Goal: Browse casually: Explore the website without a specific task or goal

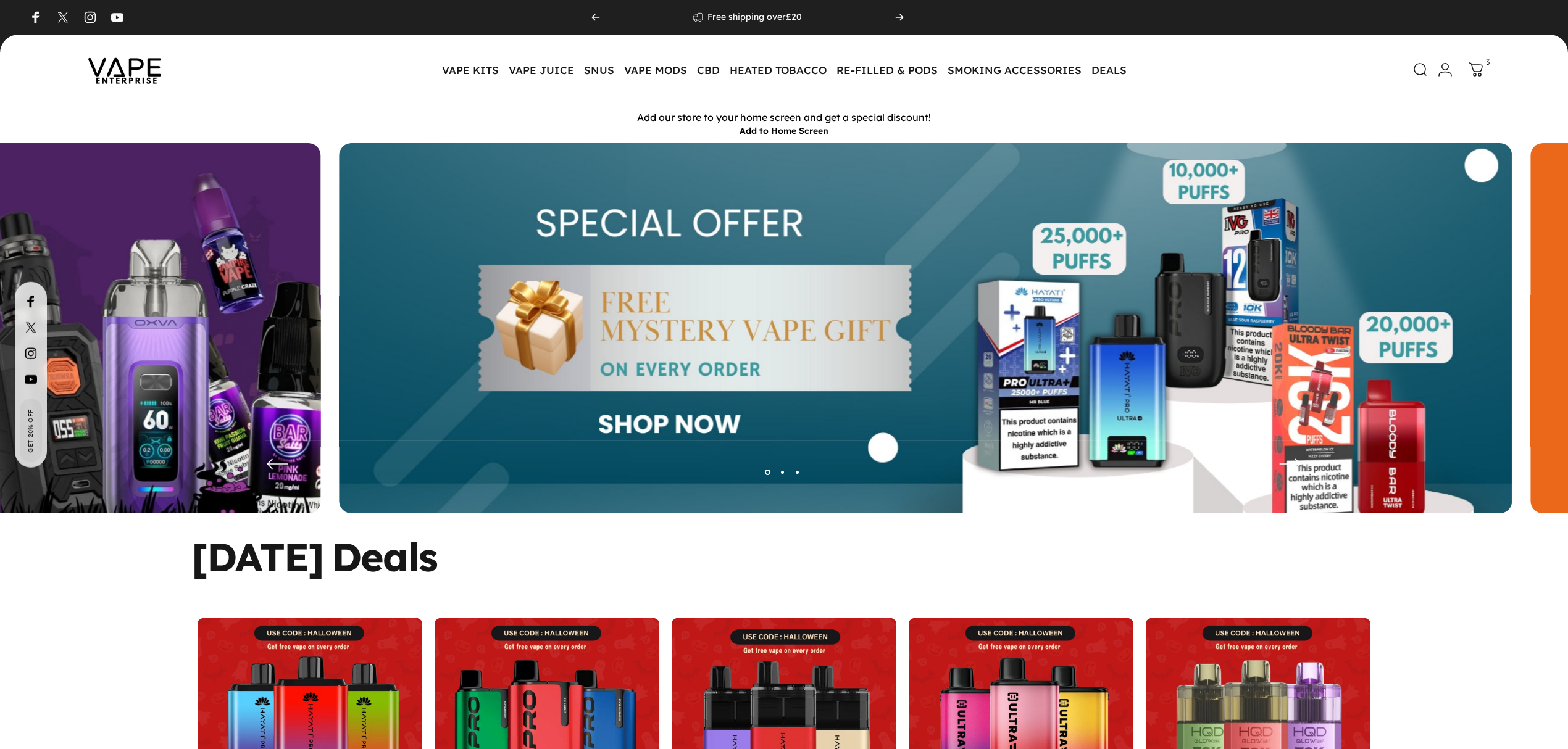
click at [1215, 259] on img at bounding box center [926, 337] width 1173 height 389
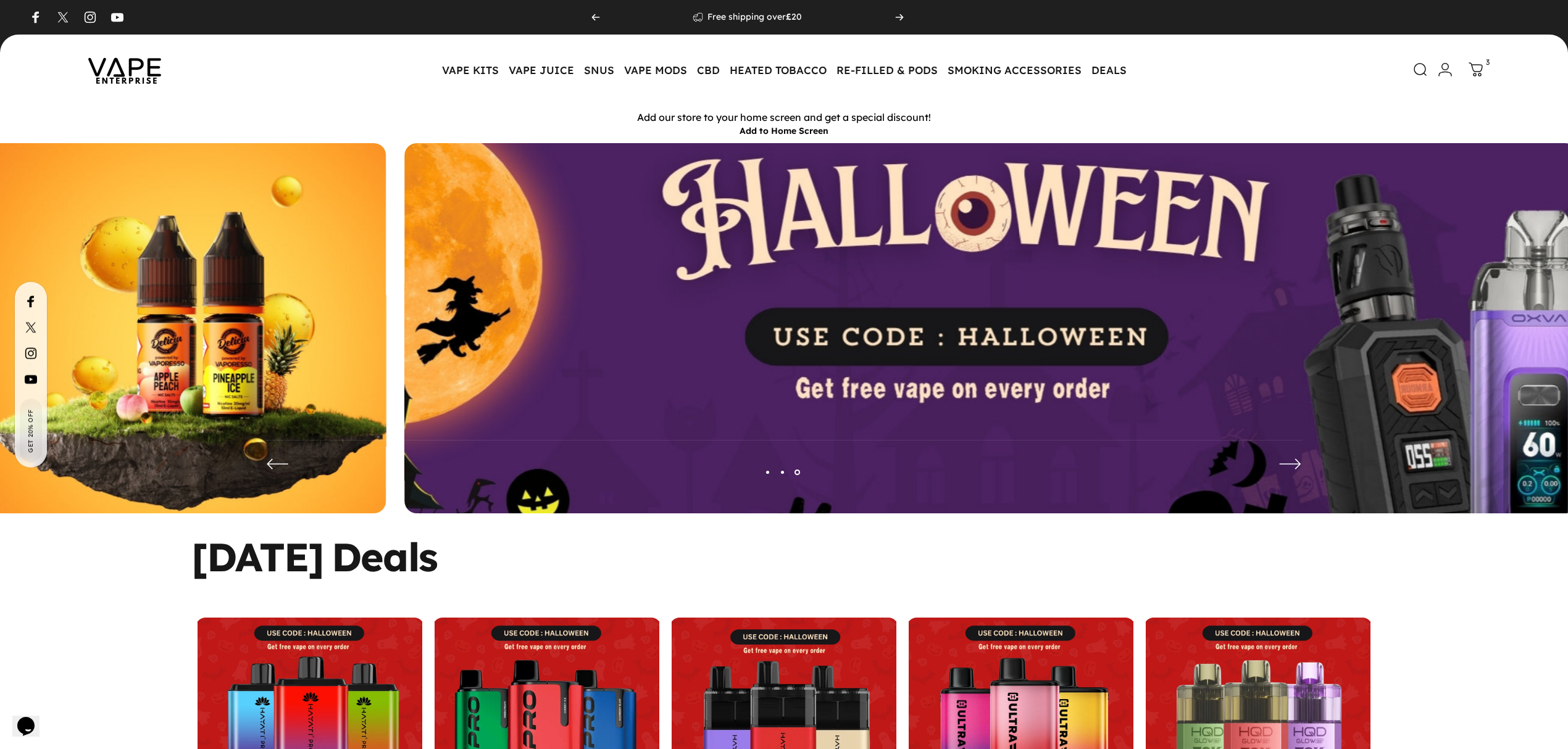
click at [1240, 299] on img at bounding box center [991, 337] width 1524 height 505
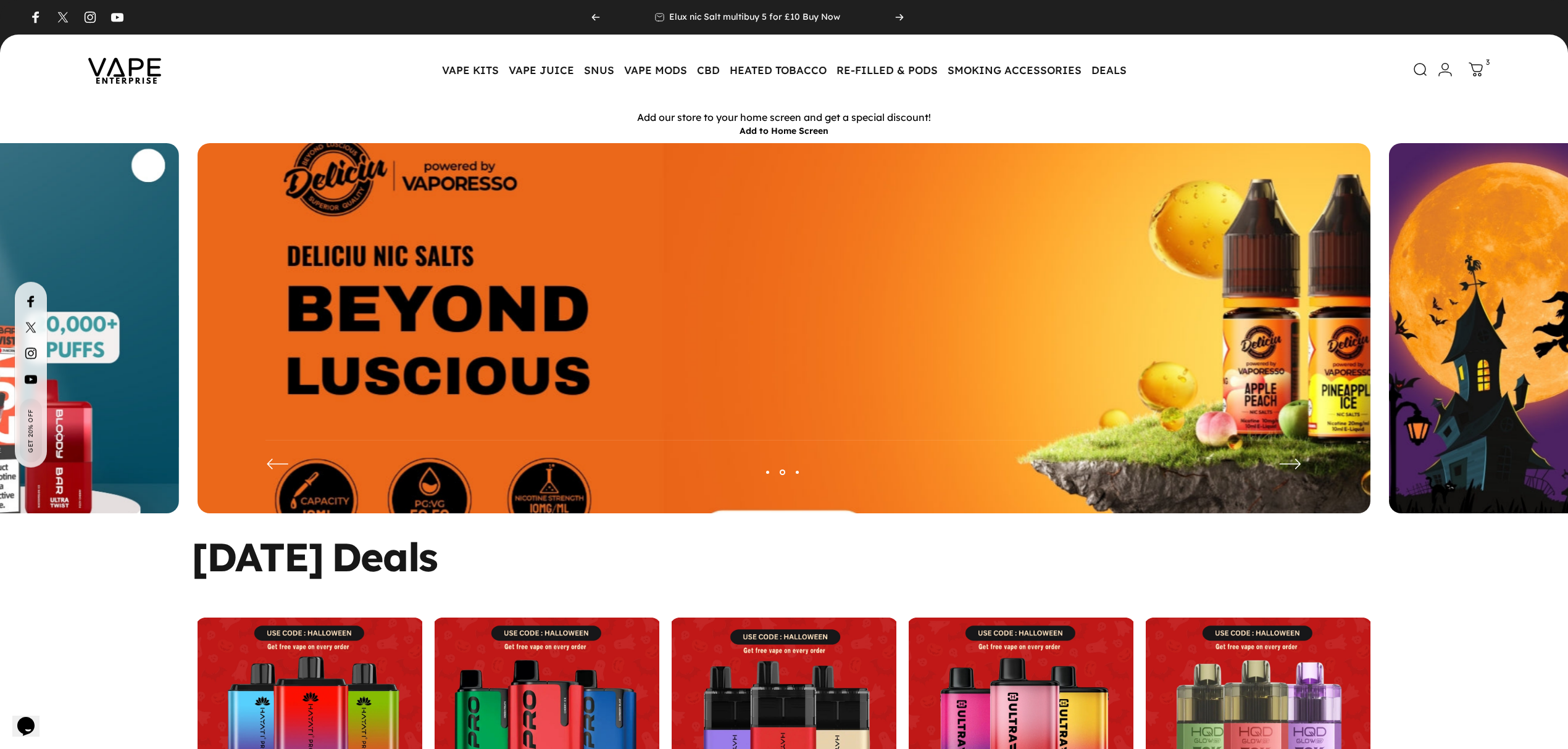
click at [1241, 300] on img at bounding box center [784, 337] width 1524 height 505
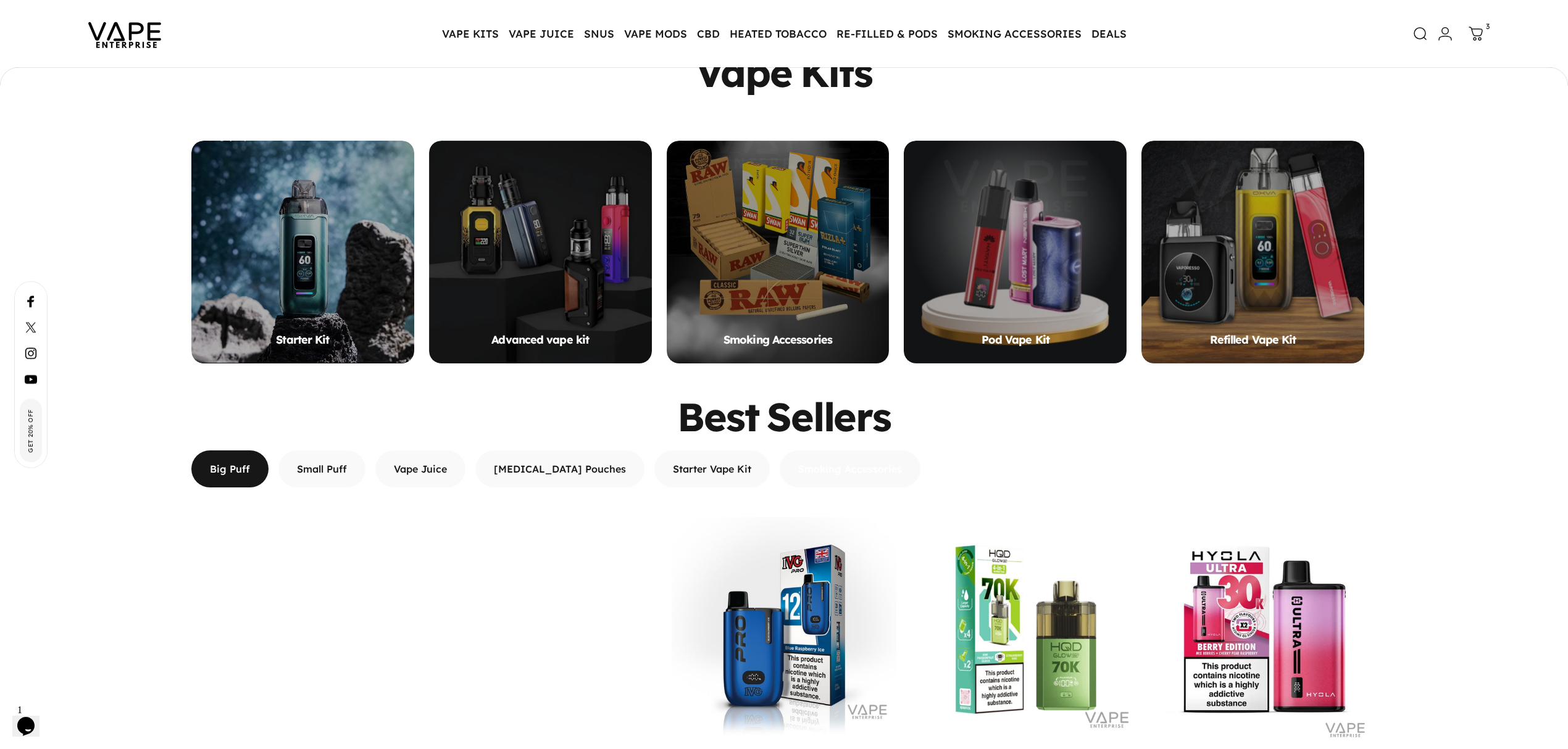
scroll to position [1150, 0]
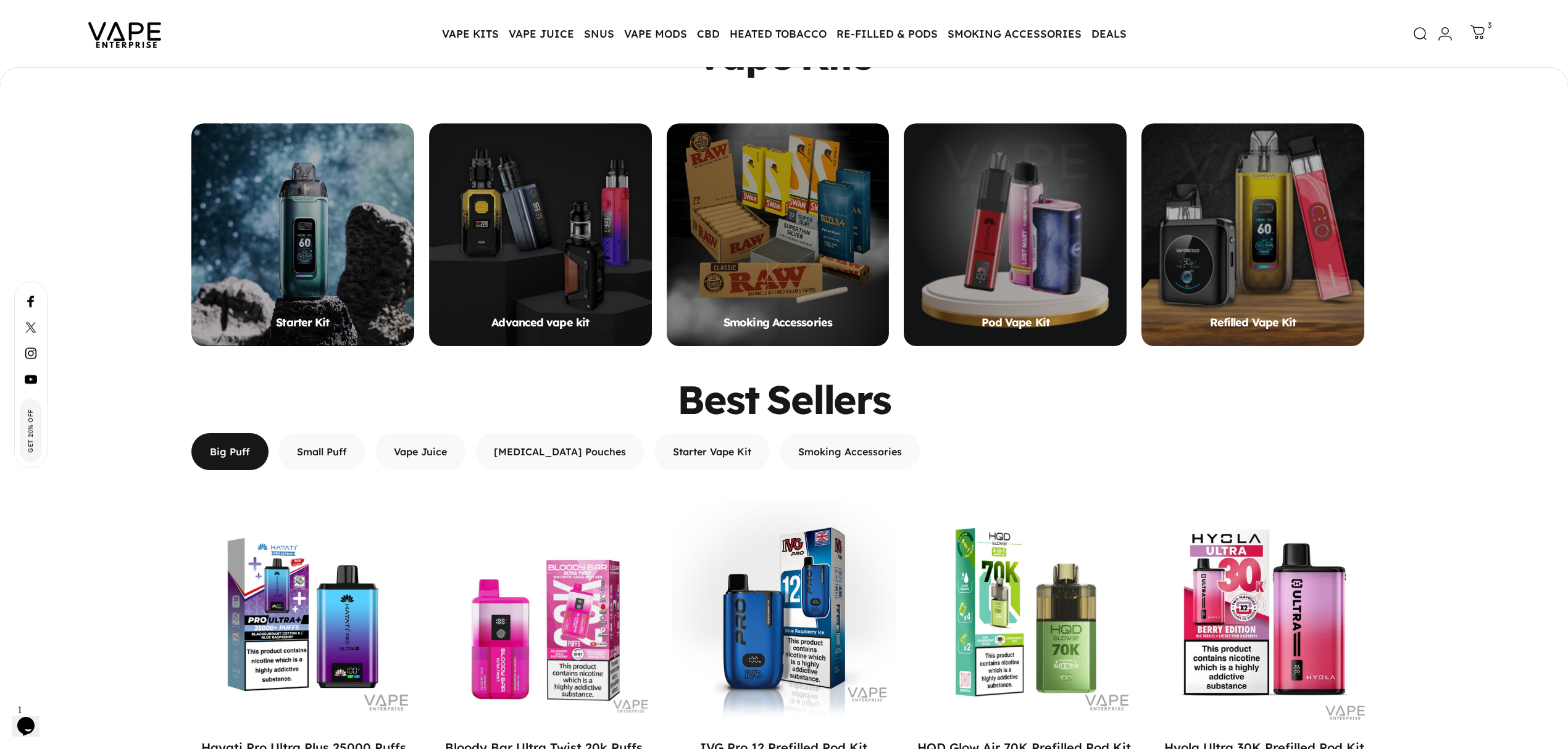
click at [1485, 27] on icon at bounding box center [1478, 32] width 15 height 15
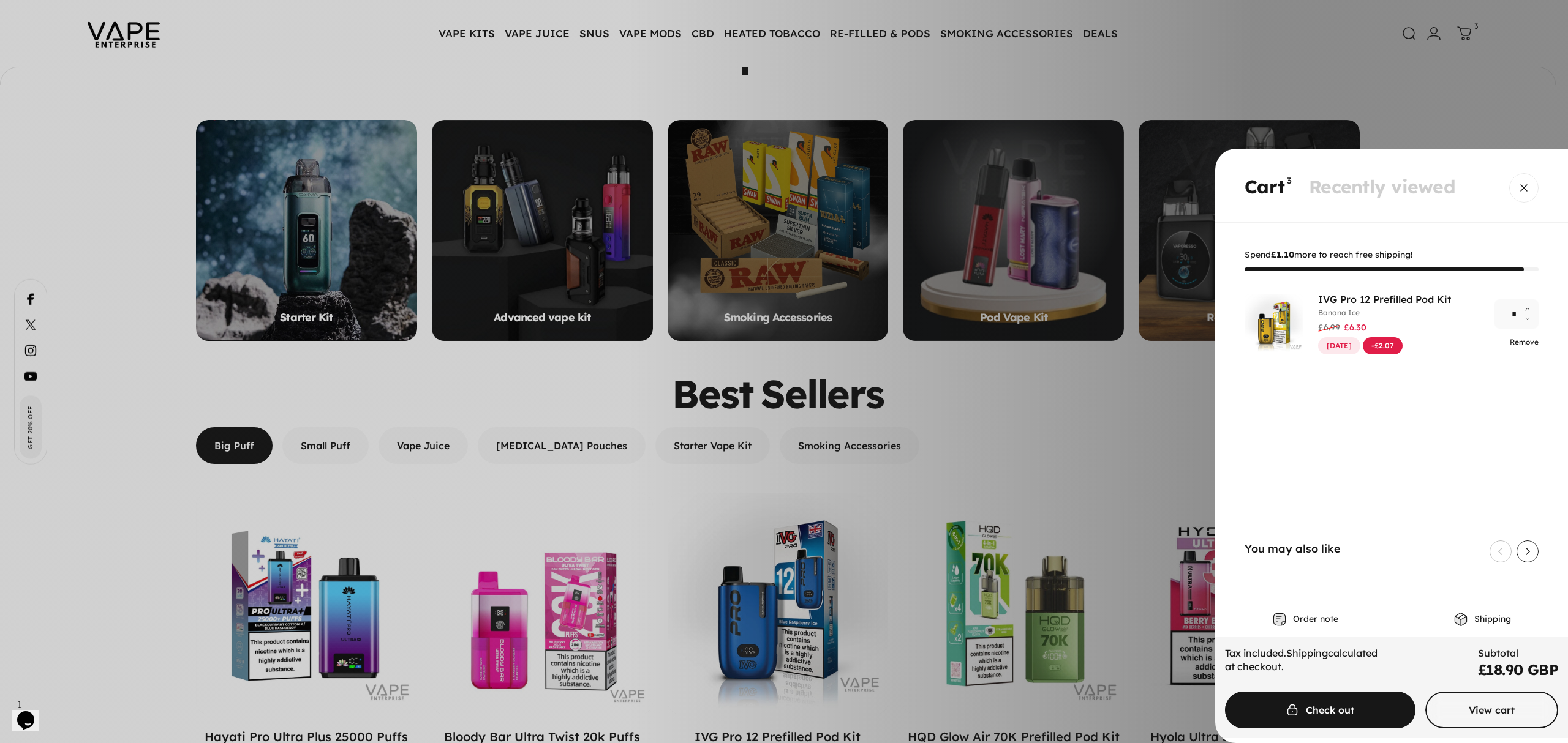
click at [1523, 338] on link "Remove" at bounding box center [1524, 342] width 29 height 9
click at [1523, 338] on div "Remove" at bounding box center [1516, 342] width 44 height 12
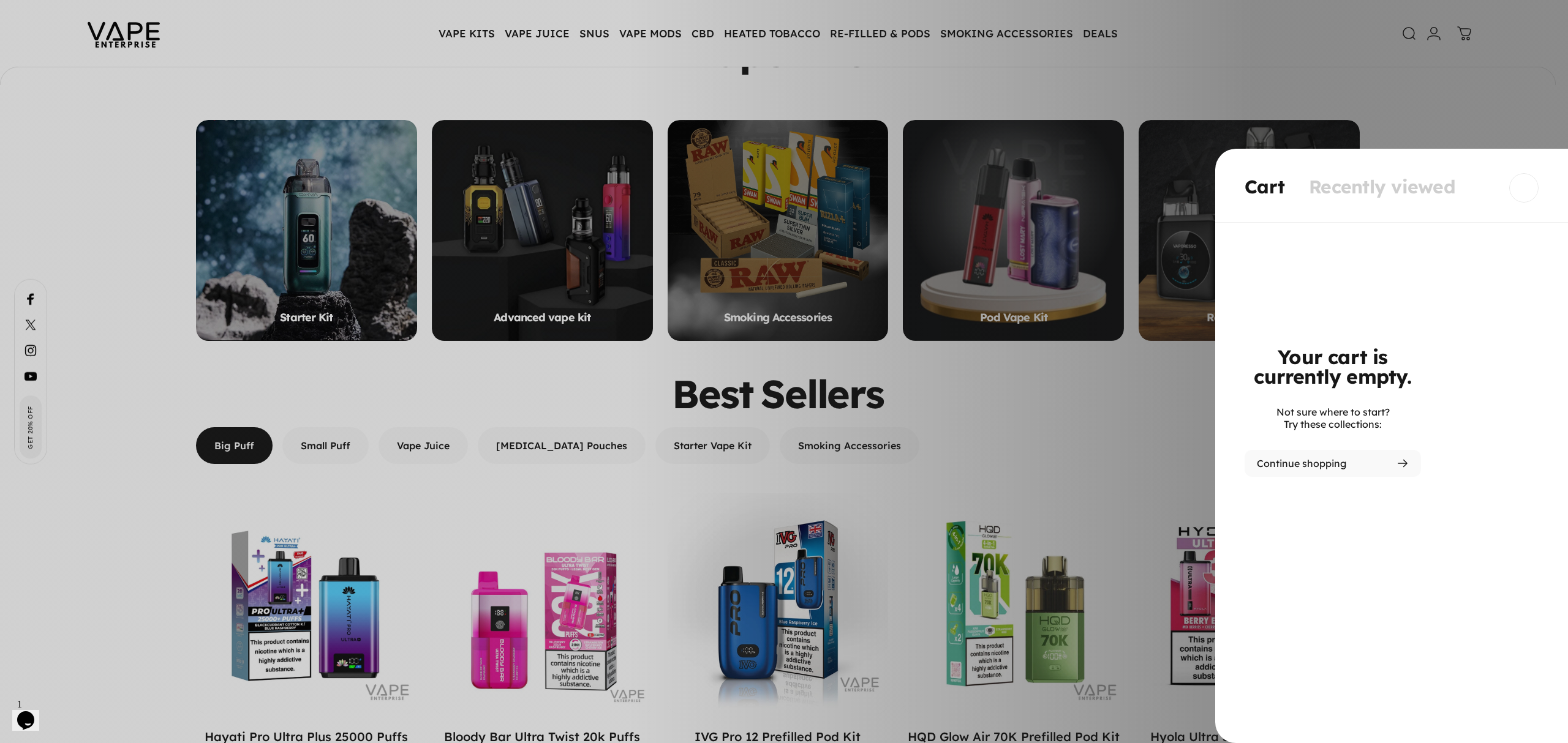
click at [1527, 173] on span "Close" at bounding box center [1523, 143] width 44 height 59
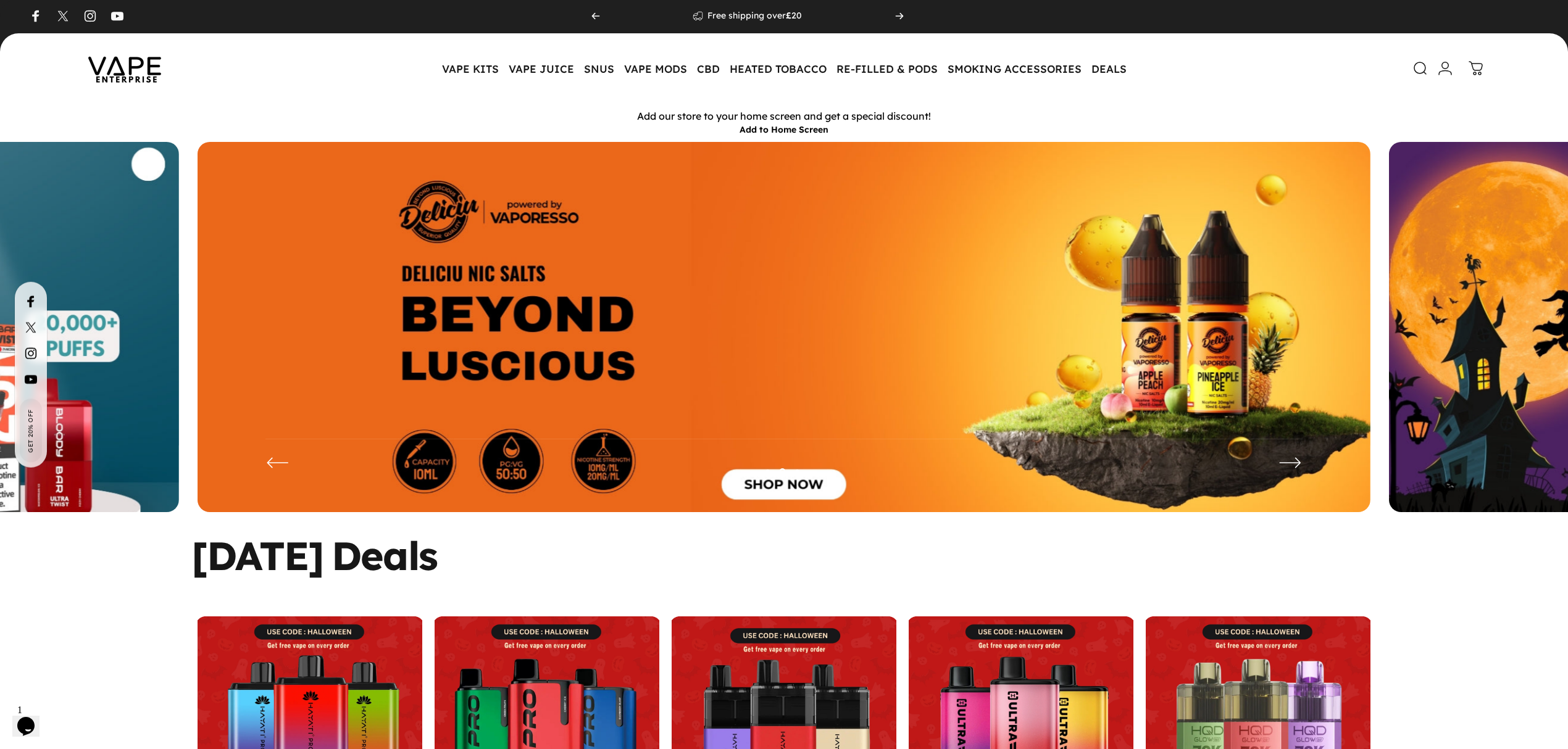
scroll to position [0, 0]
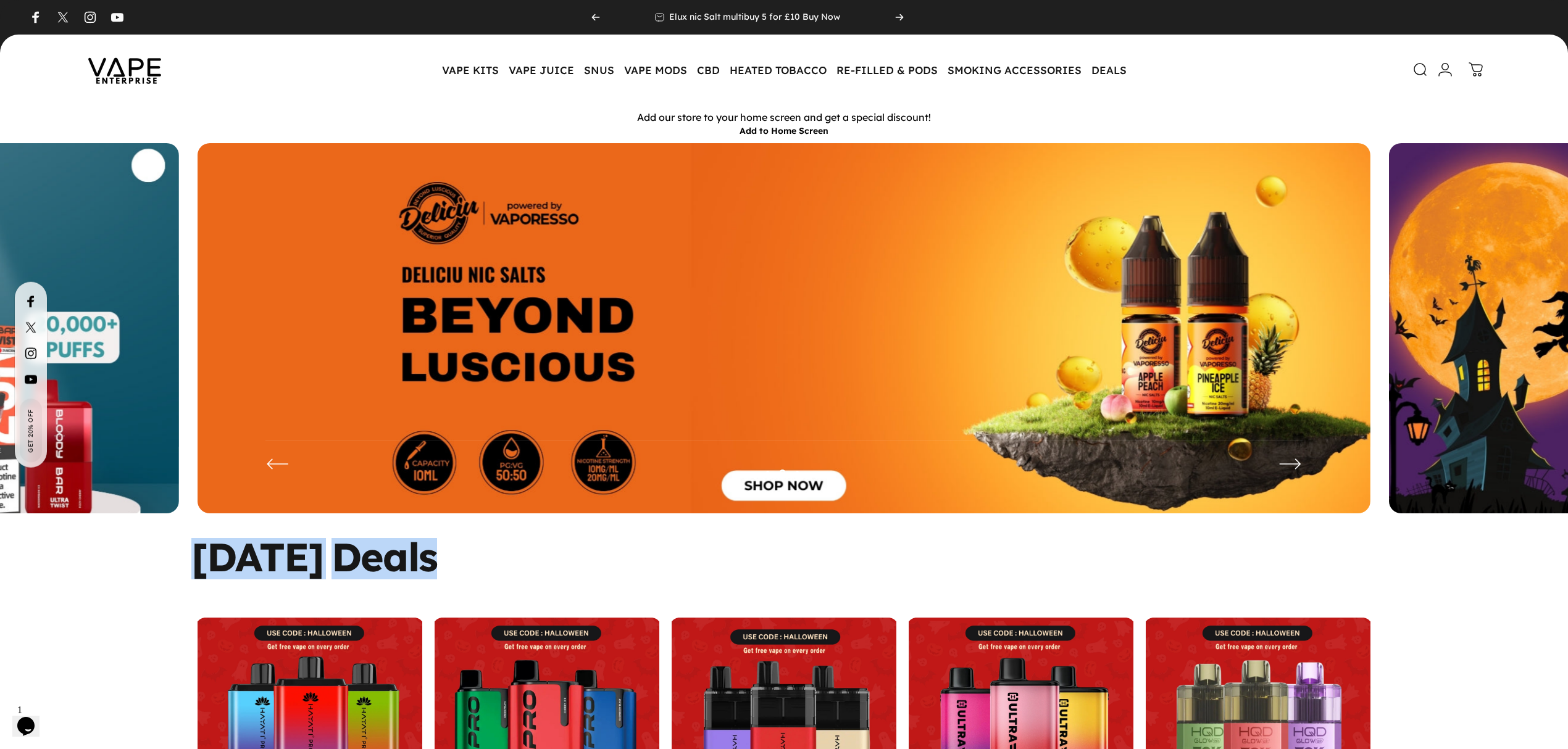
drag, startPoint x: 547, startPoint y: 553, endPoint x: 196, endPoint y: 543, distance: 351.1
click at [196, 543] on div "Halloween Deals" at bounding box center [784, 557] width 1185 height 38
copy split-words "Halloween Deals"
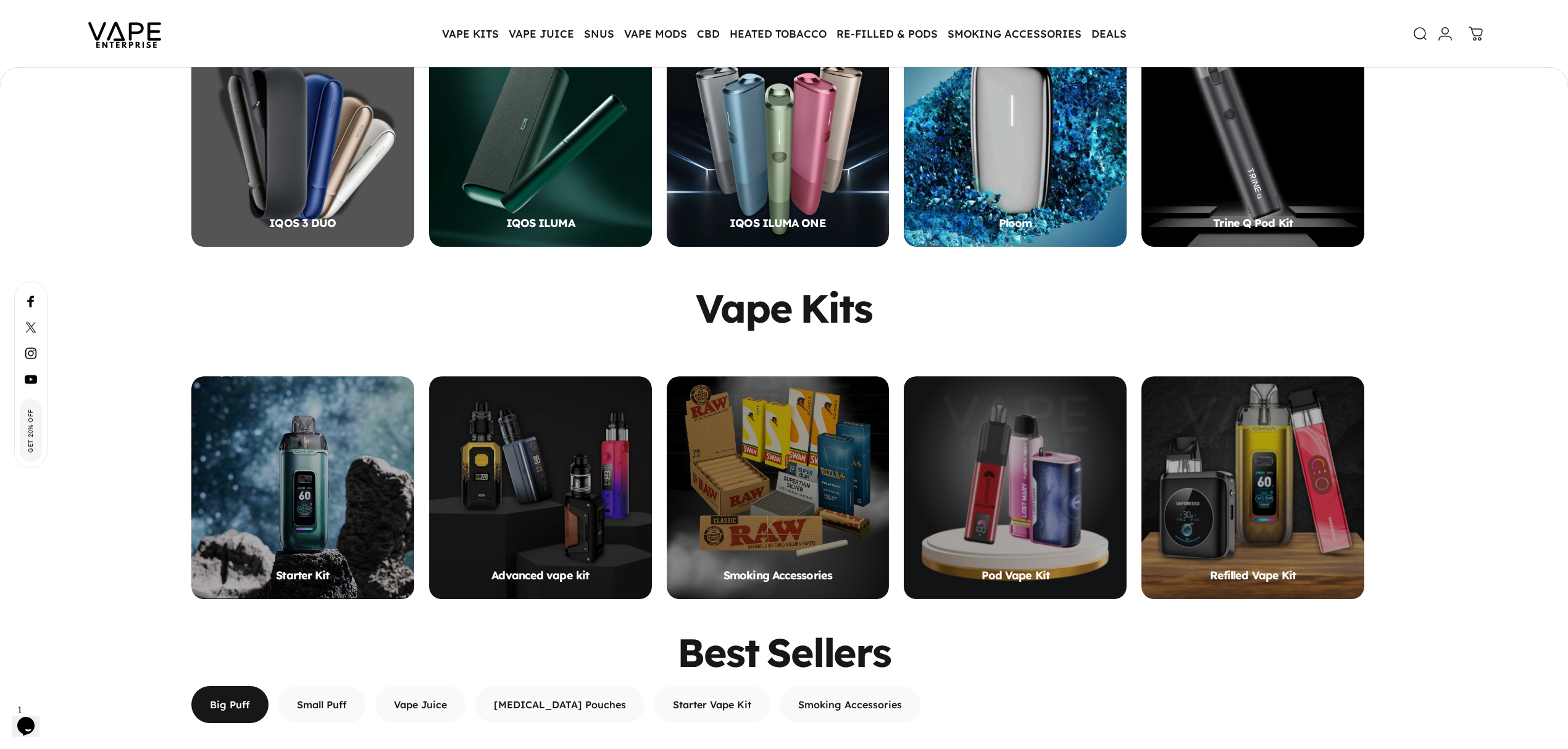
scroll to position [901, 0]
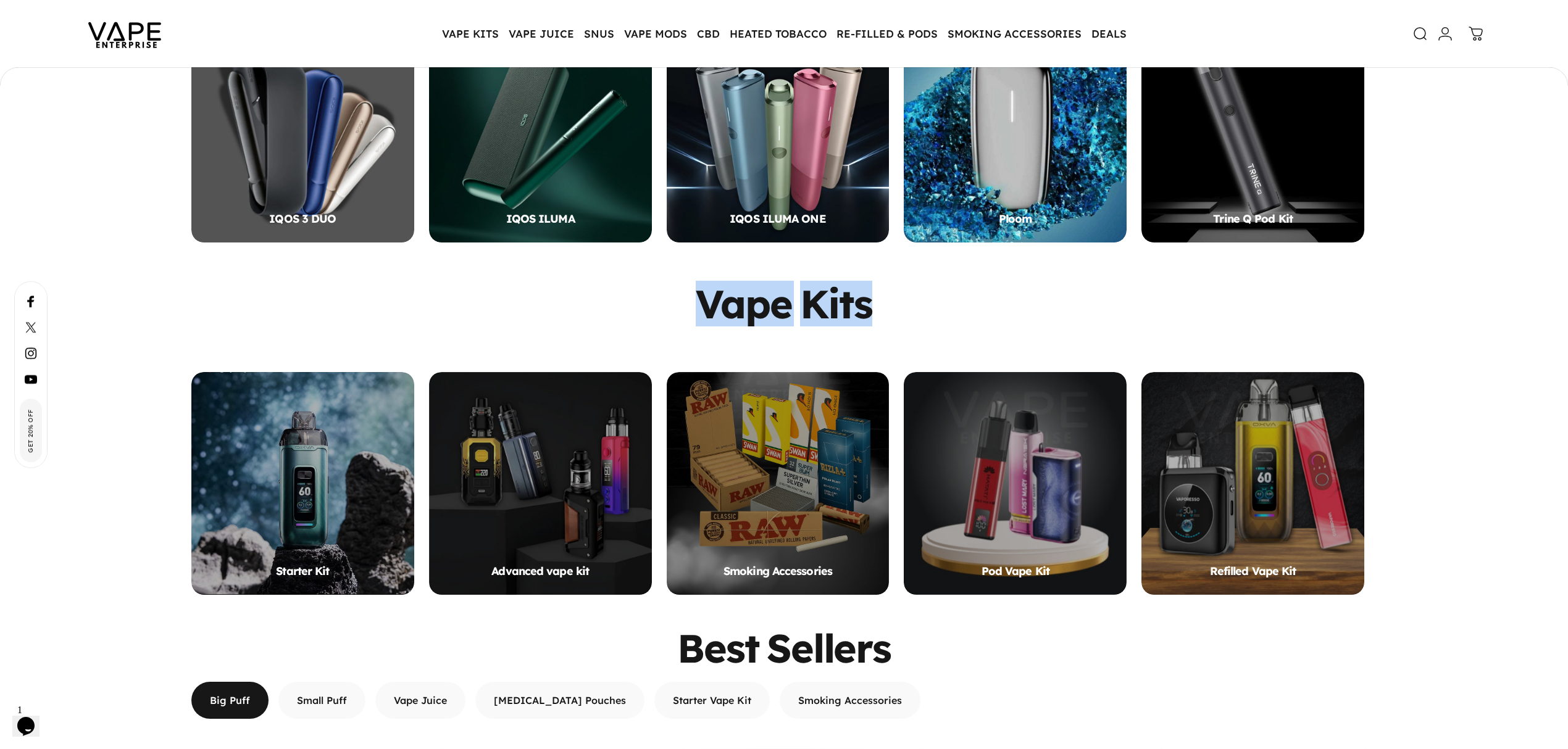
drag, startPoint x: 697, startPoint y: 303, endPoint x: 881, endPoint y: 304, distance: 184.0
click at [881, 304] on div "Vape Kits" at bounding box center [784, 313] width 1185 height 57
copy split-words "Vape Kits"
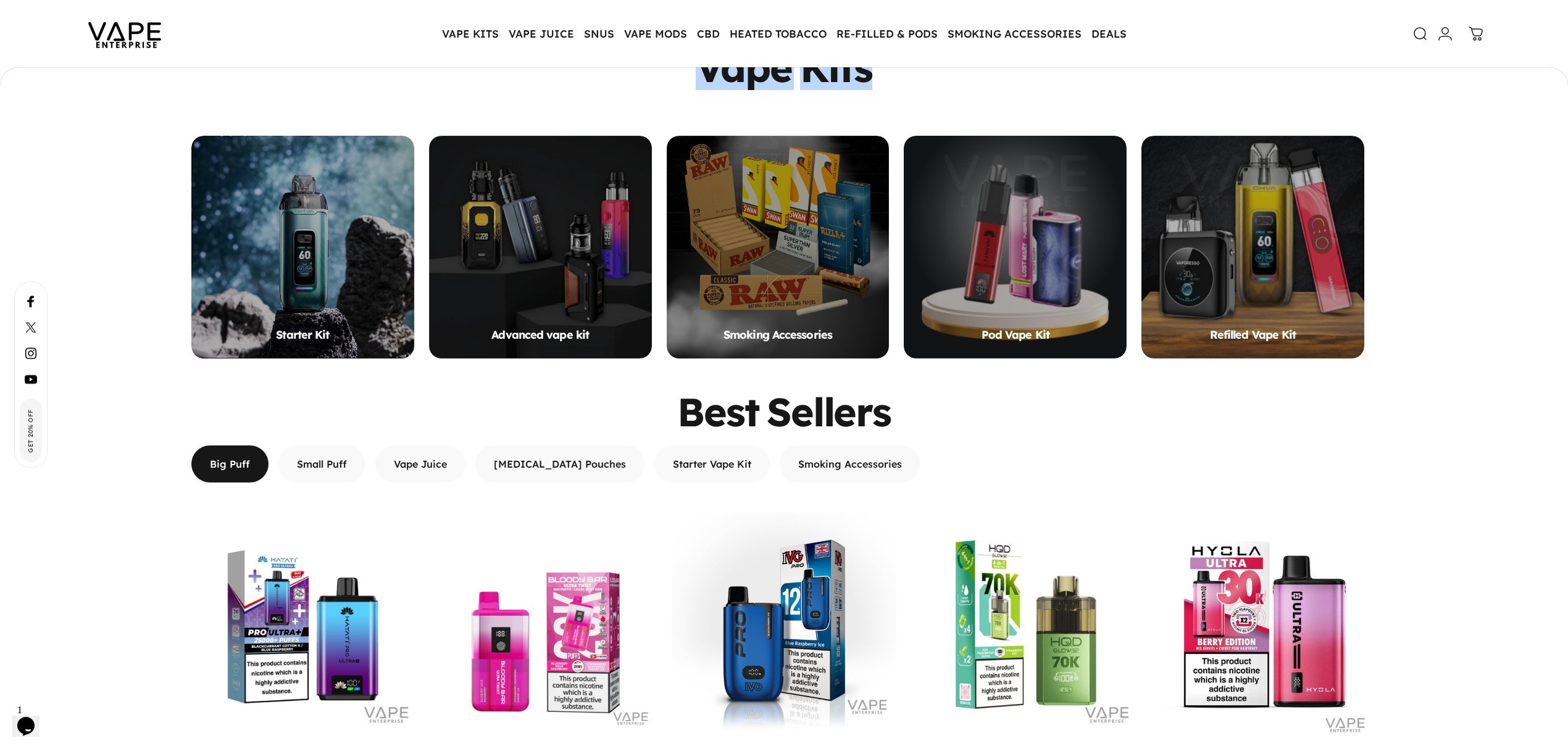
scroll to position [1149, 0]
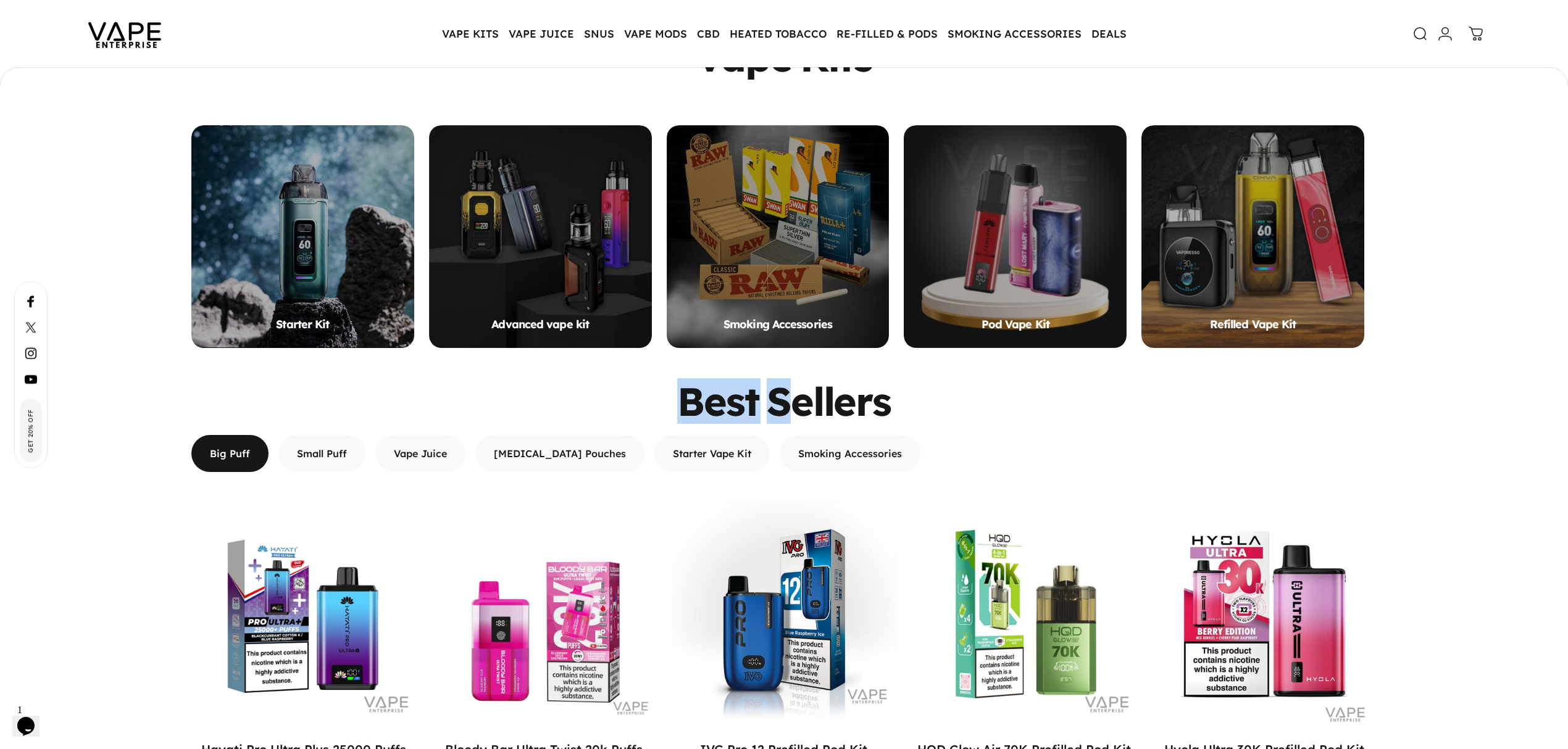
drag, startPoint x: 685, startPoint y: 393, endPoint x: 815, endPoint y: 398, distance: 130.1
click at [810, 398] on div "Best Sellers" at bounding box center [784, 401] width 1185 height 38
click at [899, 396] on div "Best Sellers" at bounding box center [784, 401] width 1185 height 38
drag, startPoint x: 899, startPoint y: 396, endPoint x: 884, endPoint y: 410, distance: 20.5
click at [884, 410] on div "Best Sellers" at bounding box center [784, 401] width 1185 height 38
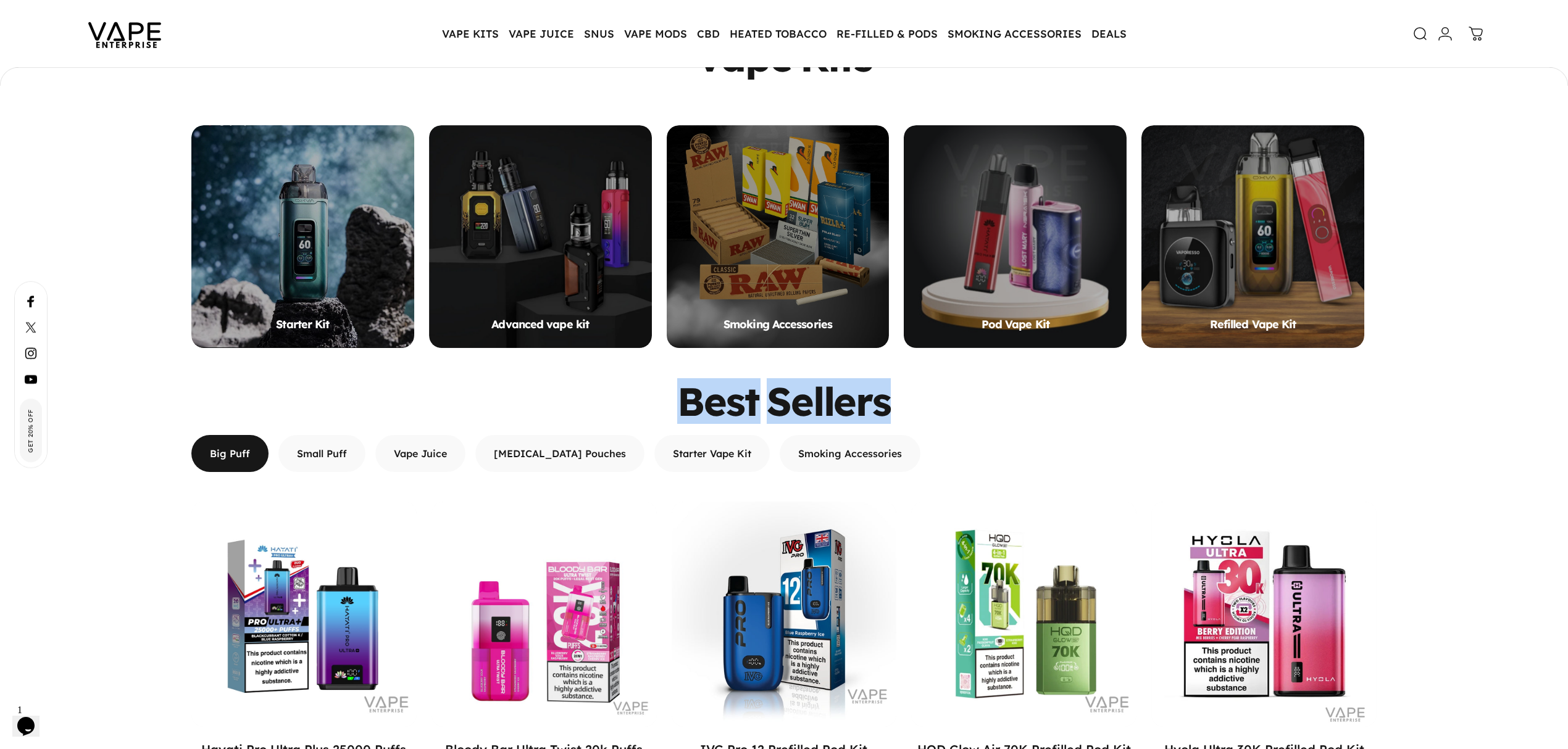
drag, startPoint x: 894, startPoint y: 401, endPoint x: 674, endPoint y: 401, distance: 220.0
click at [674, 401] on div "Best Sellers" at bounding box center [784, 401] width 1185 height 38
copy split-words "Best Sellers"
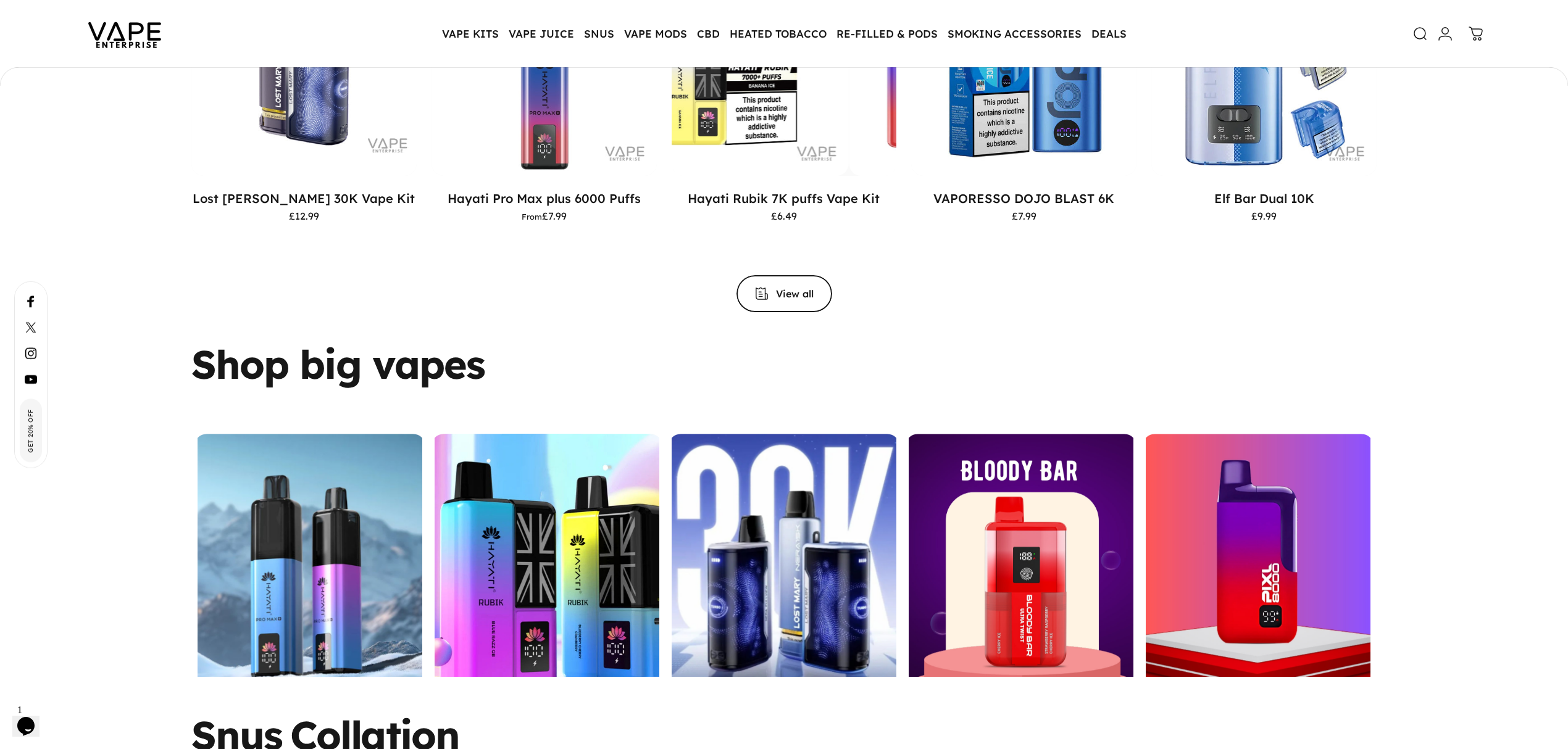
scroll to position [2136, 0]
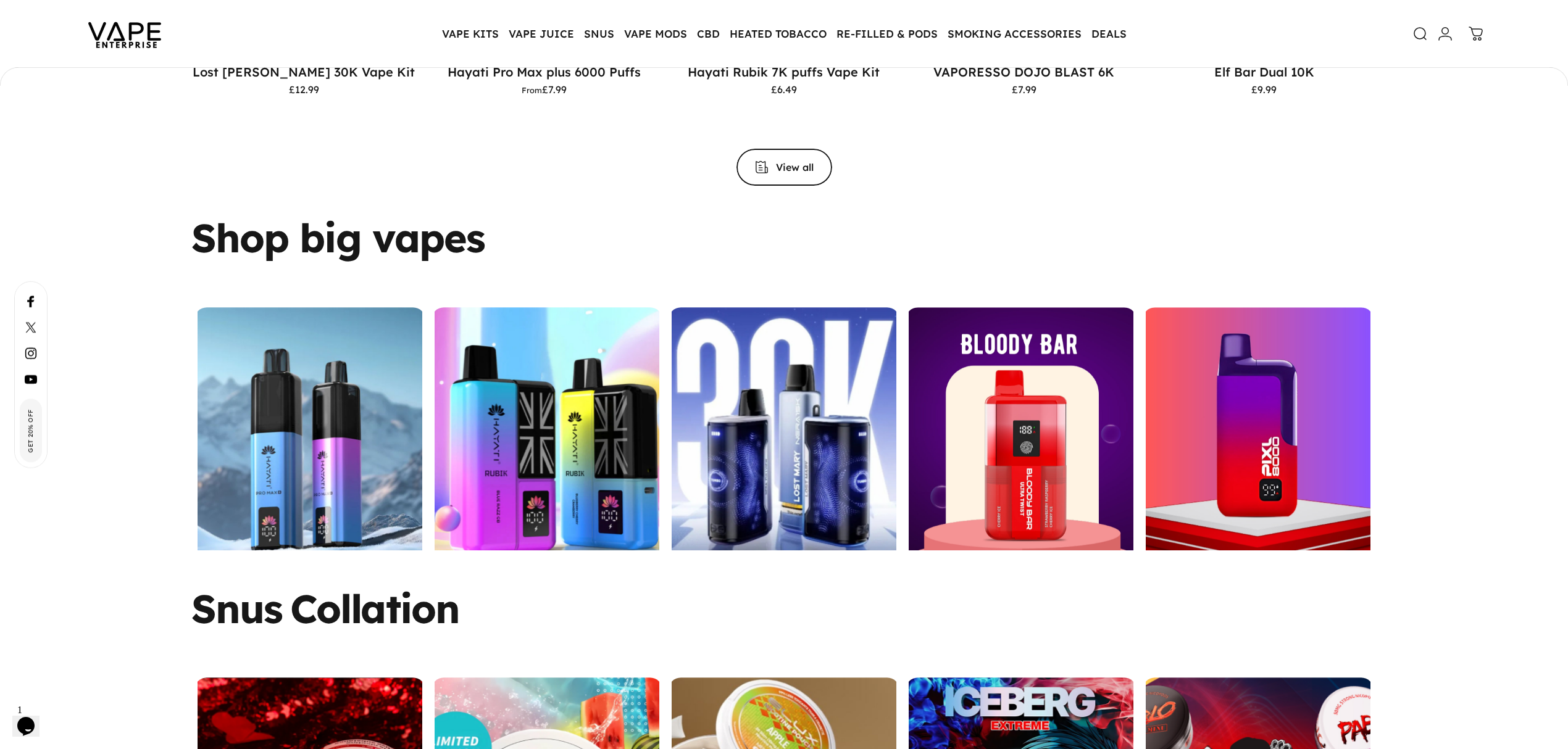
drag, startPoint x: 505, startPoint y: 231, endPoint x: 167, endPoint y: 231, distance: 338.0
click at [167, 231] on div "Shop big vapes Hayati Pro Max+ Hayati Rubik Nera 30K Bloody Bar Pixl 8000" at bounding box center [784, 384] width 1568 height 332
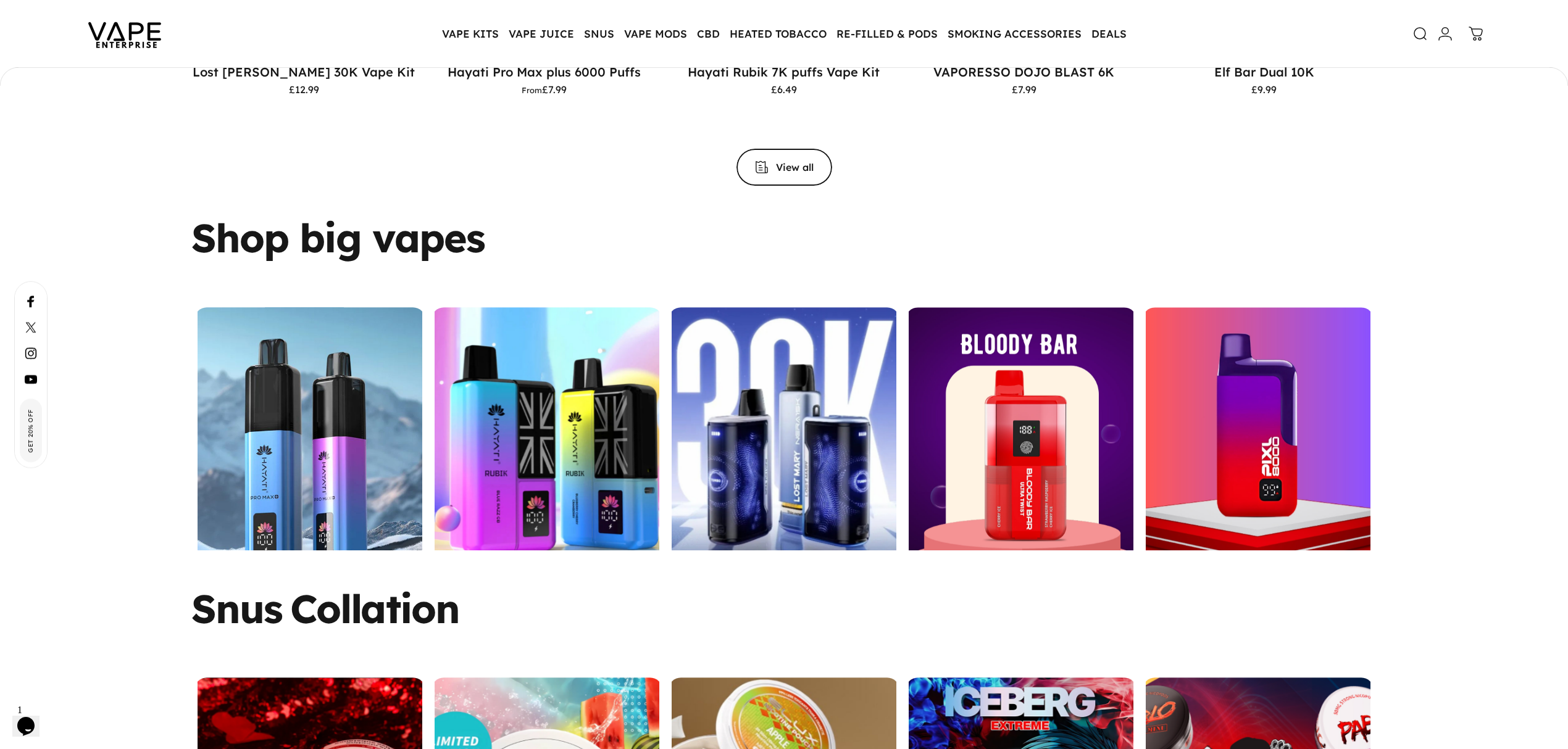
copy h6 "Shop big vapes"
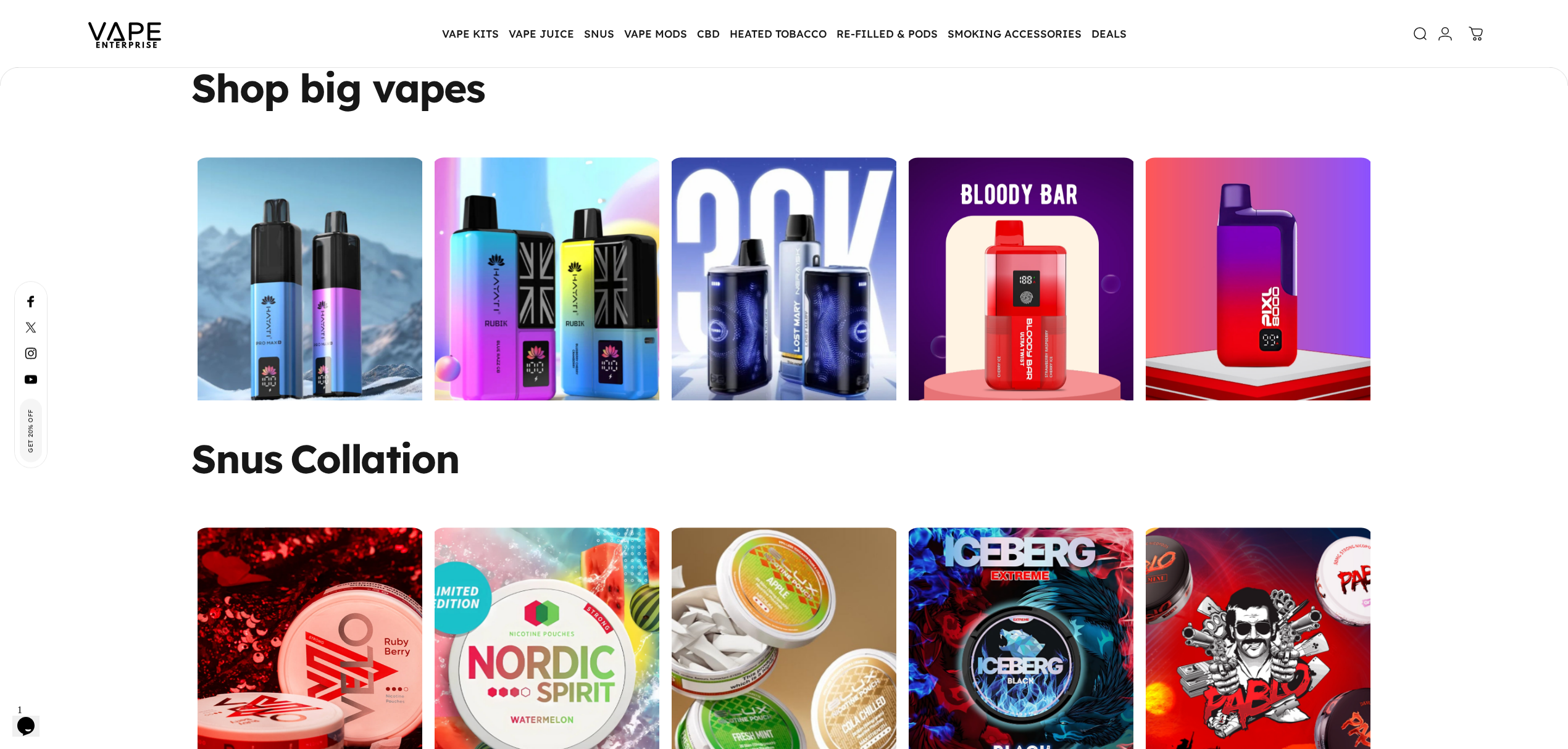
scroll to position [2465, 0]
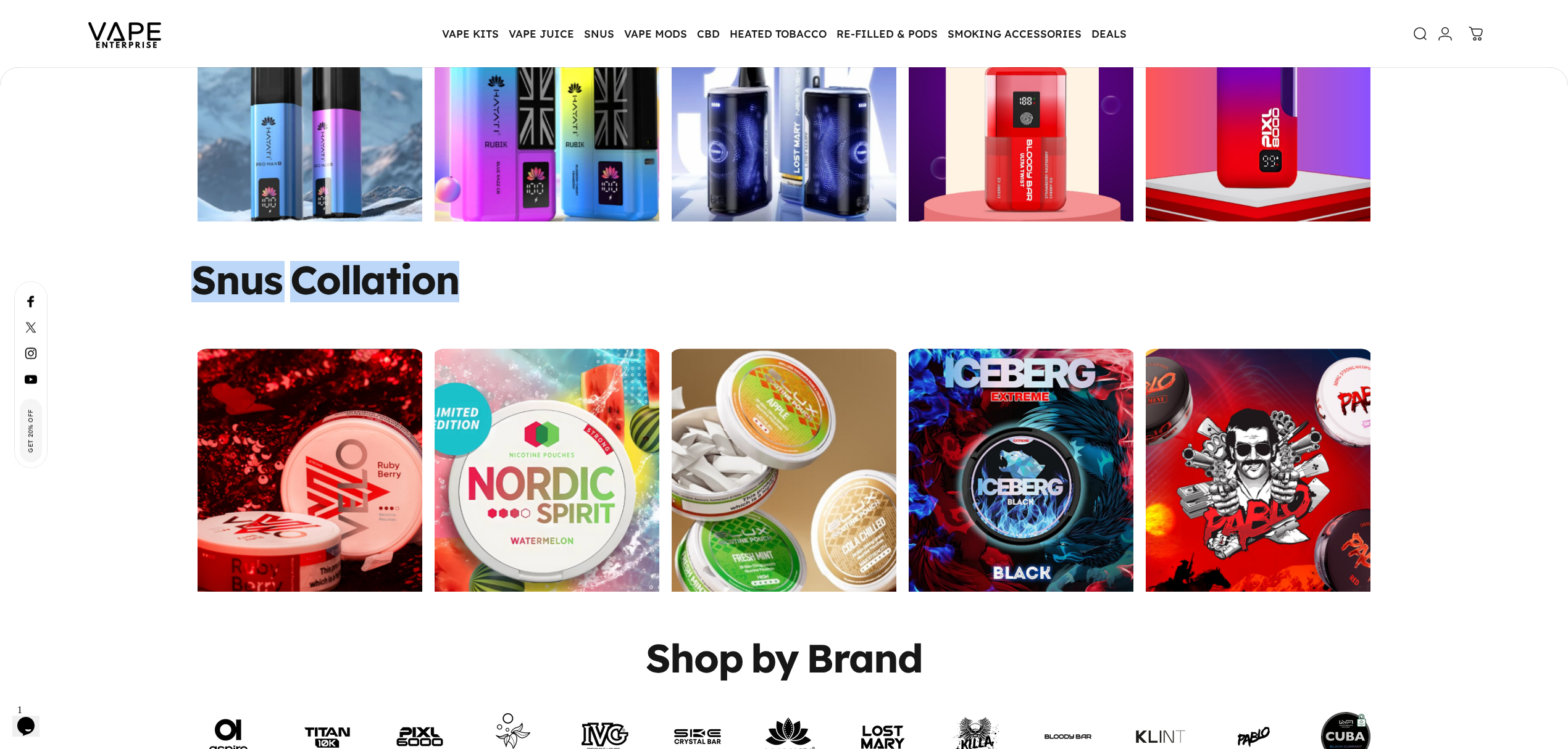
drag, startPoint x: 344, startPoint y: 265, endPoint x: 187, endPoint y: 264, distance: 157.0
click at [168, 263] on div "Snus Collation Velo Nordic Spirit Elux 5 for £17.99 Iceberg Nicotine Pouche 5 f…" at bounding box center [784, 427] width 1568 height 331
copy split-words "Snus Collation"
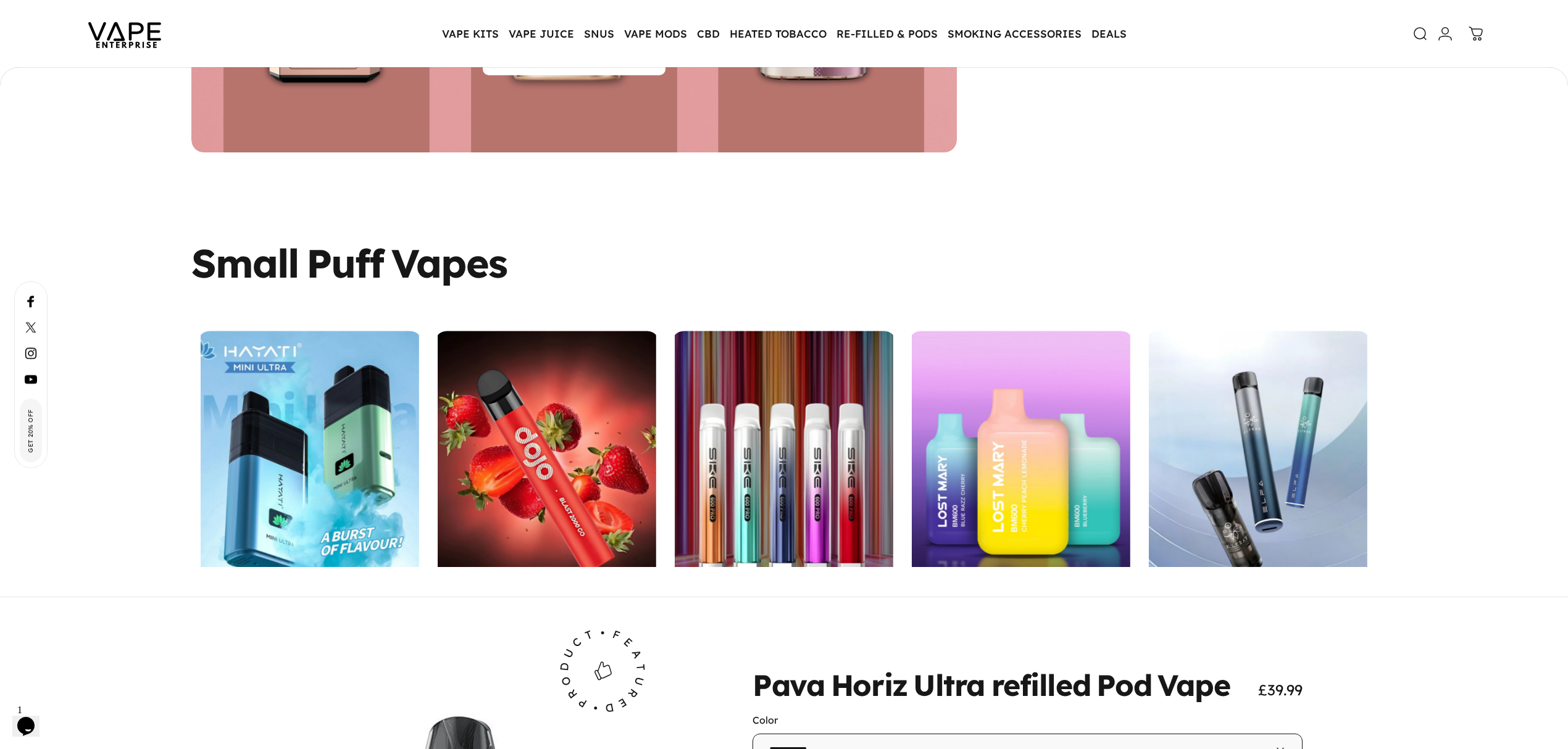
scroll to position [3946, 0]
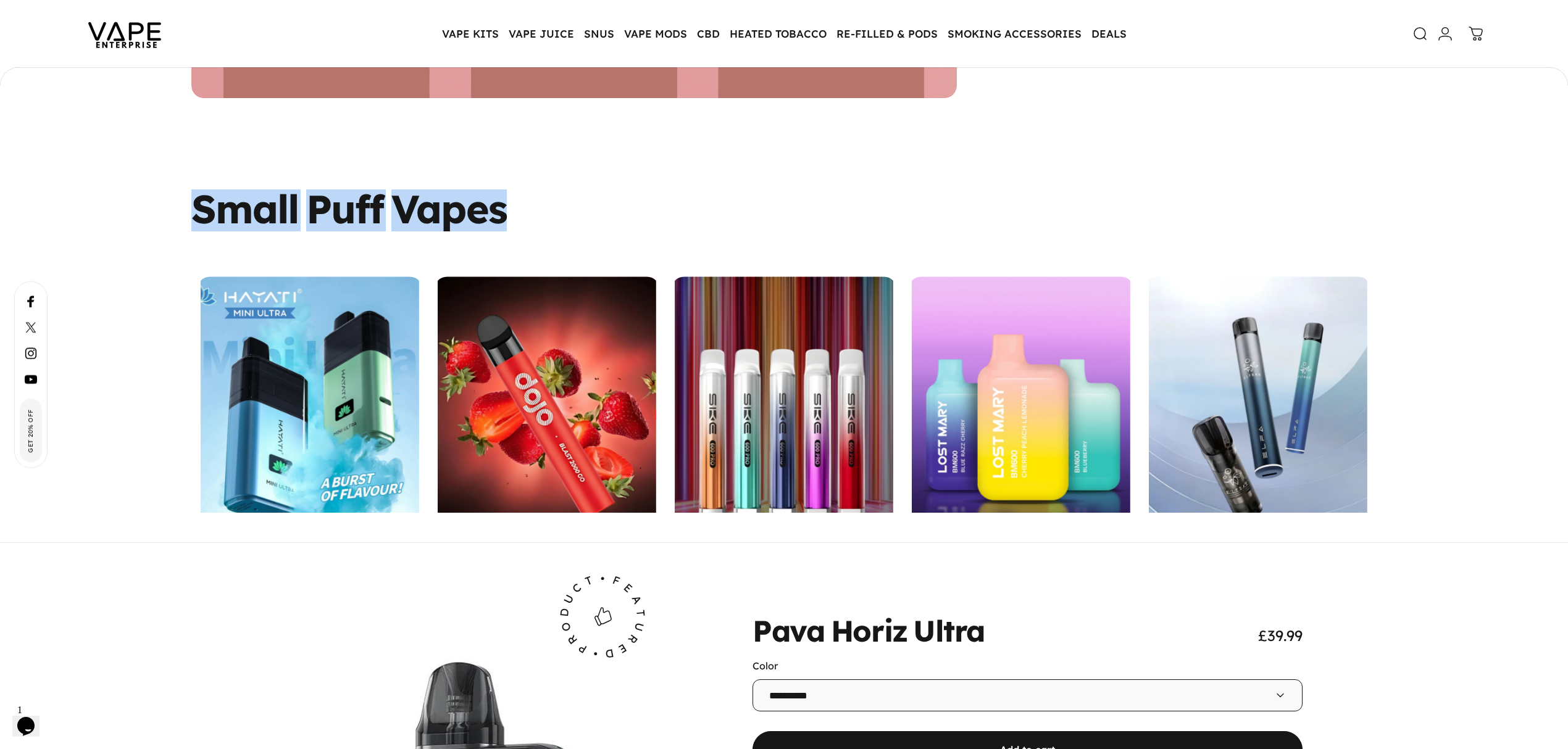
drag, startPoint x: 518, startPoint y: 201, endPoint x: 197, endPoint y: 200, distance: 321.0
click at [197, 200] on div "Small Puff Vapes" at bounding box center [784, 208] width 1185 height 38
copy split-words "Small Puff Vapes"
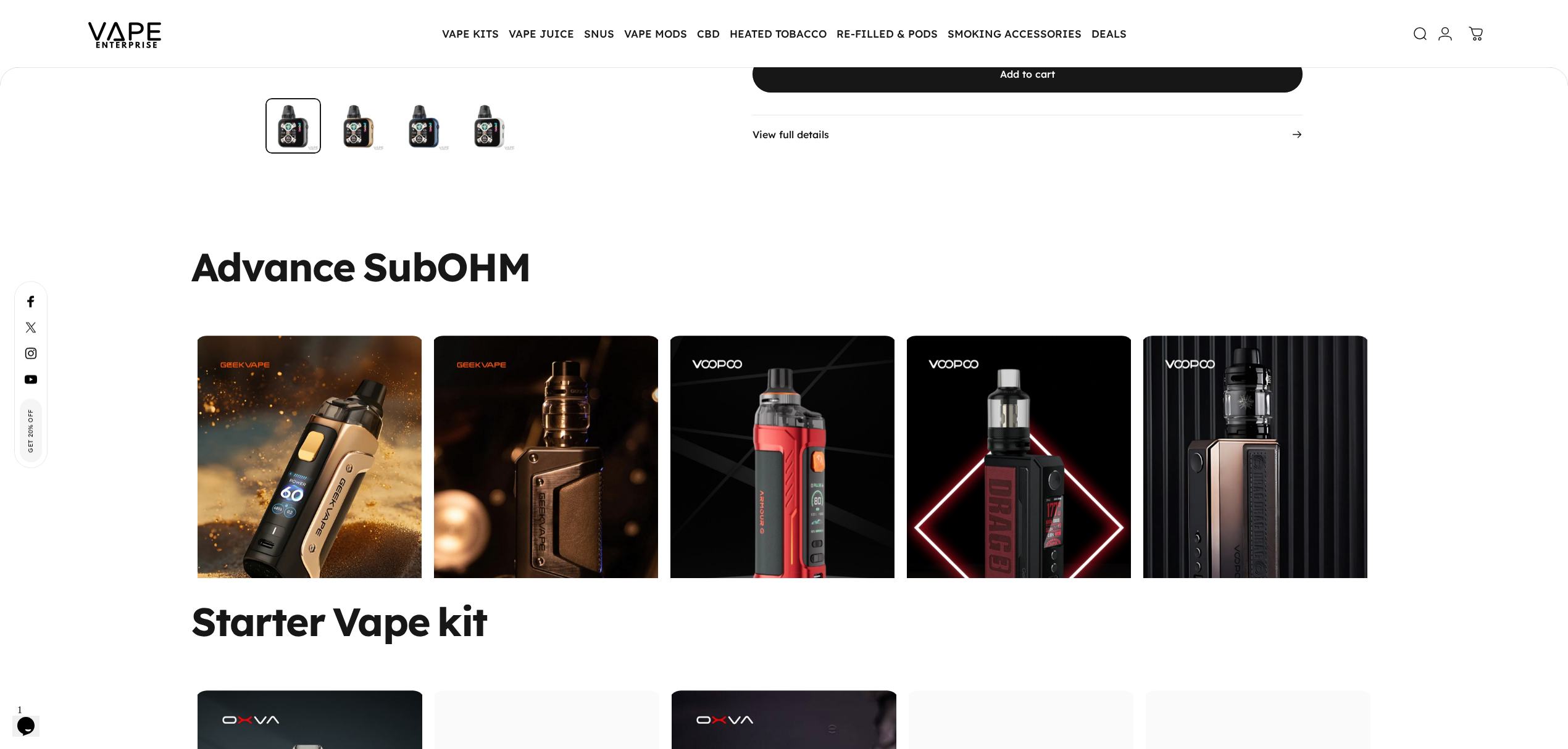
scroll to position [4852, 0]
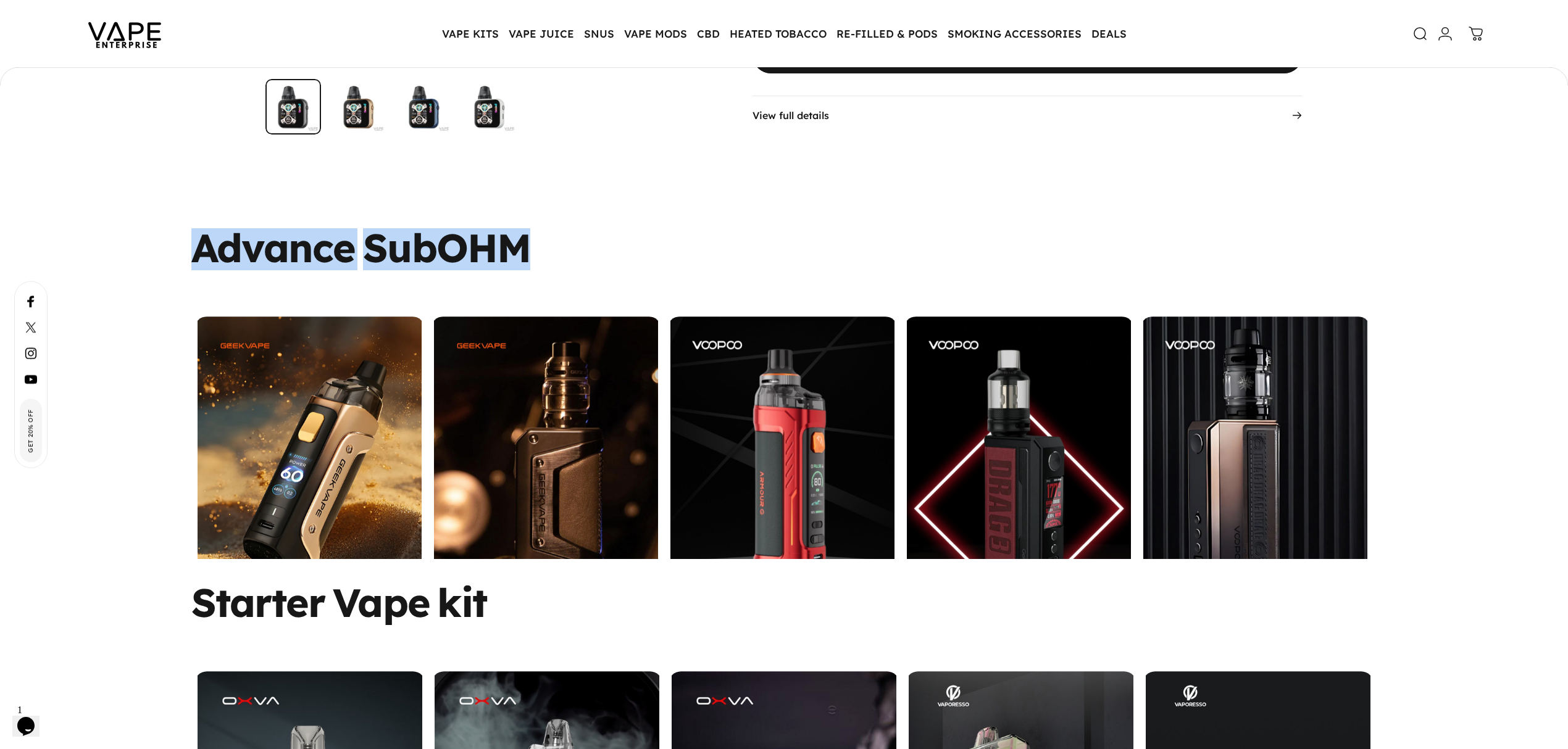
drag, startPoint x: 200, startPoint y: 229, endPoint x: 549, endPoint y: 225, distance: 349.0
click at [549, 229] on div "Advance SubOHM" at bounding box center [784, 247] width 1185 height 38
copy split-words "Advance SubOHM"
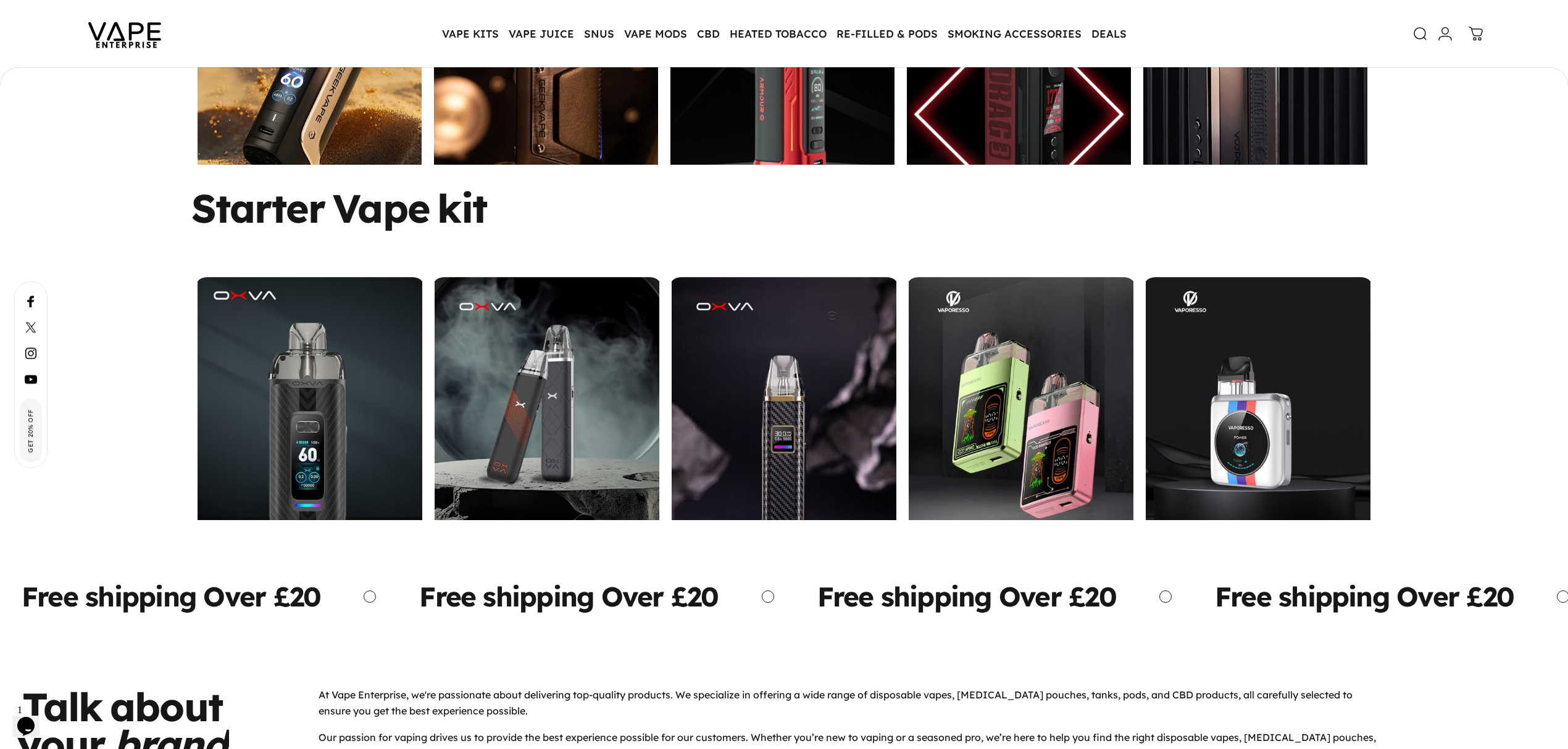
scroll to position [5263, 0]
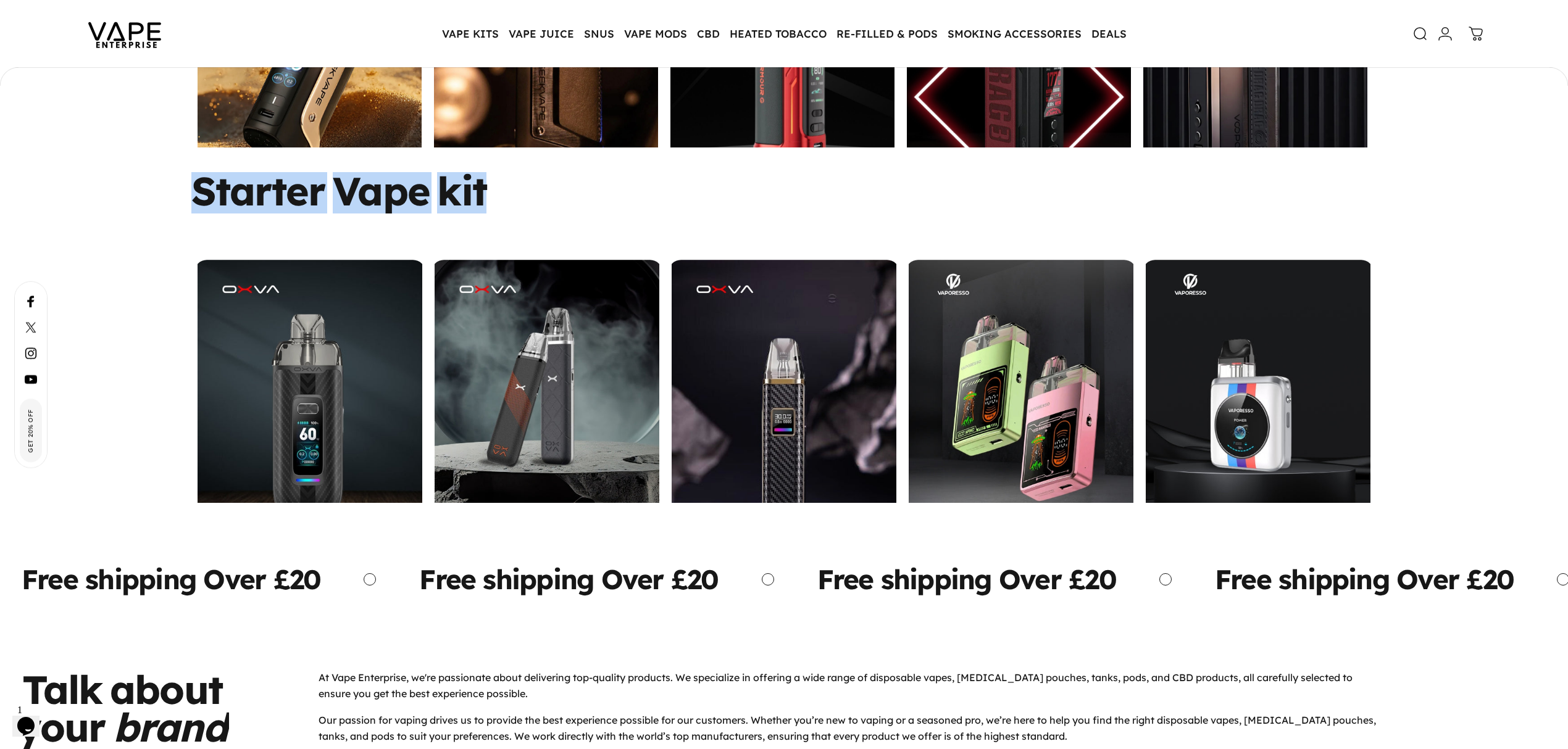
drag, startPoint x: 552, startPoint y: 167, endPoint x: 116, endPoint y: 158, distance: 436.1
click at [116, 172] on div "Starter Vape kit OXVA VPrime Vape Kit OXVA XLIM GO Kit OXVA Xlim Pro Vaporesso …" at bounding box center [784, 337] width 1568 height 331
copy split-words "Starter Vape kit"
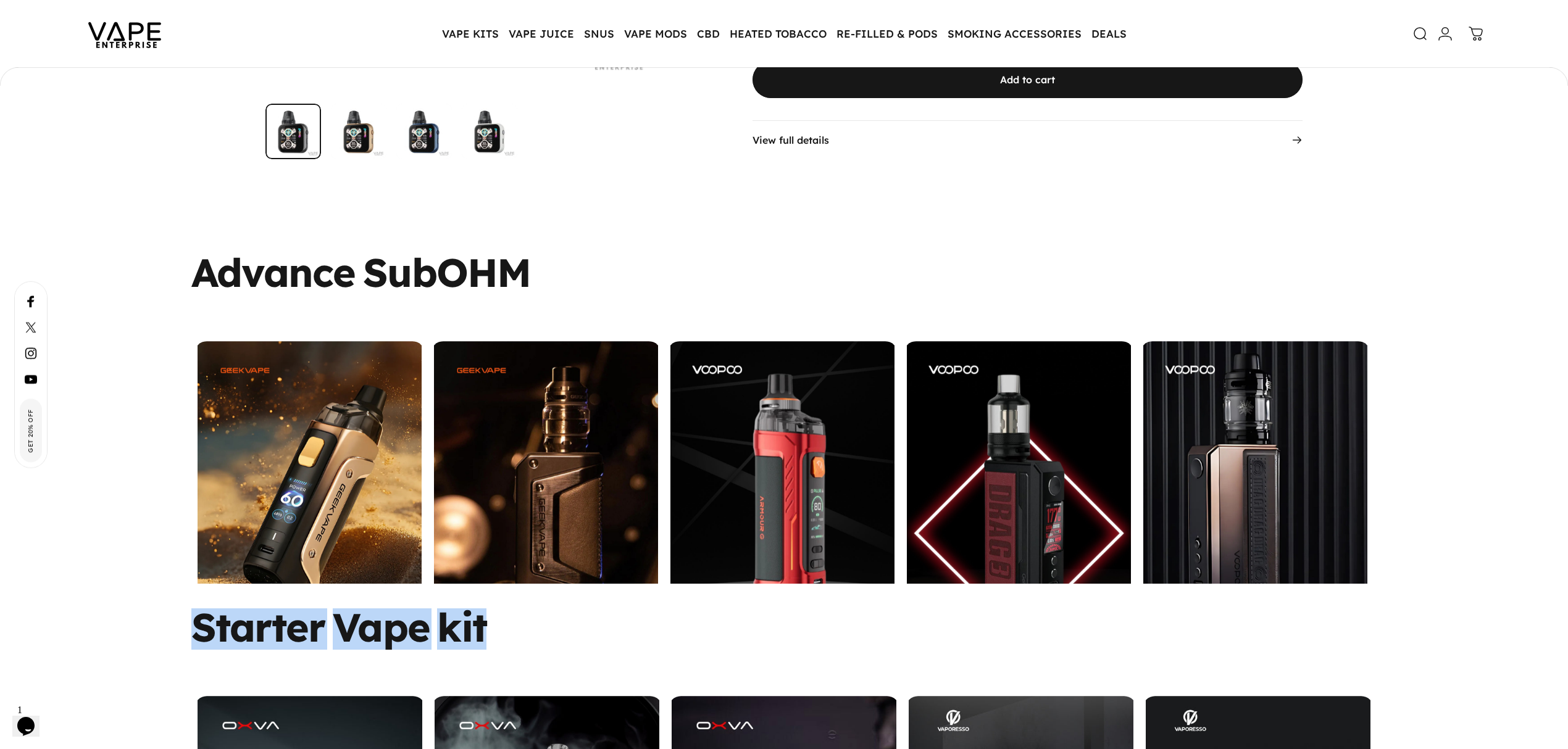
scroll to position [4687, 0]
